Goal: Check status

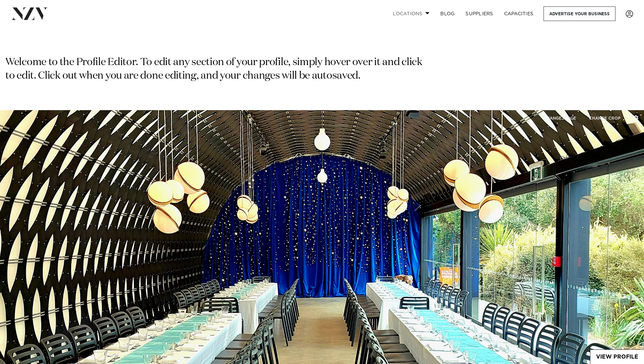
click at [426, 13] on span at bounding box center [427, 13] width 4 height 2
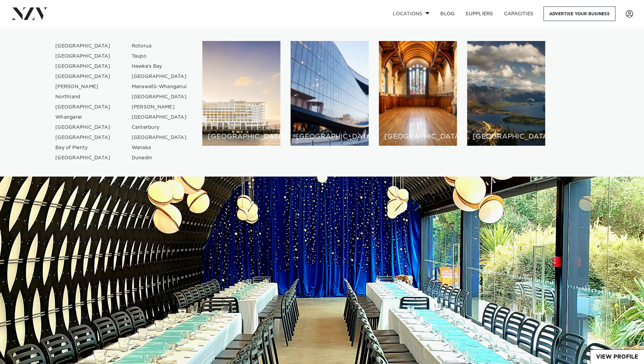
click at [426, 13] on span at bounding box center [427, 13] width 4 height 2
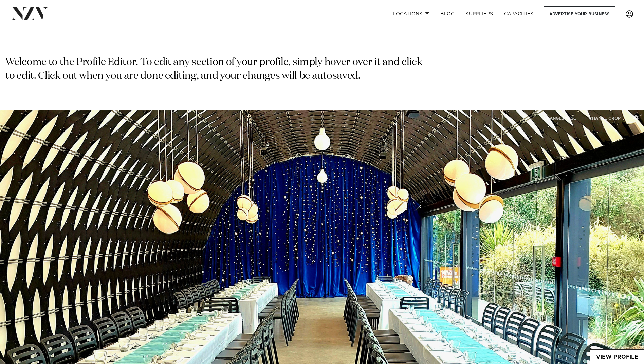
click at [634, 14] on link at bounding box center [629, 13] width 18 height 7
click at [610, 62] on link "VIEW ANALYTICS" at bounding box center [606, 66] width 54 height 10
